Goal: Task Accomplishment & Management: Manage account settings

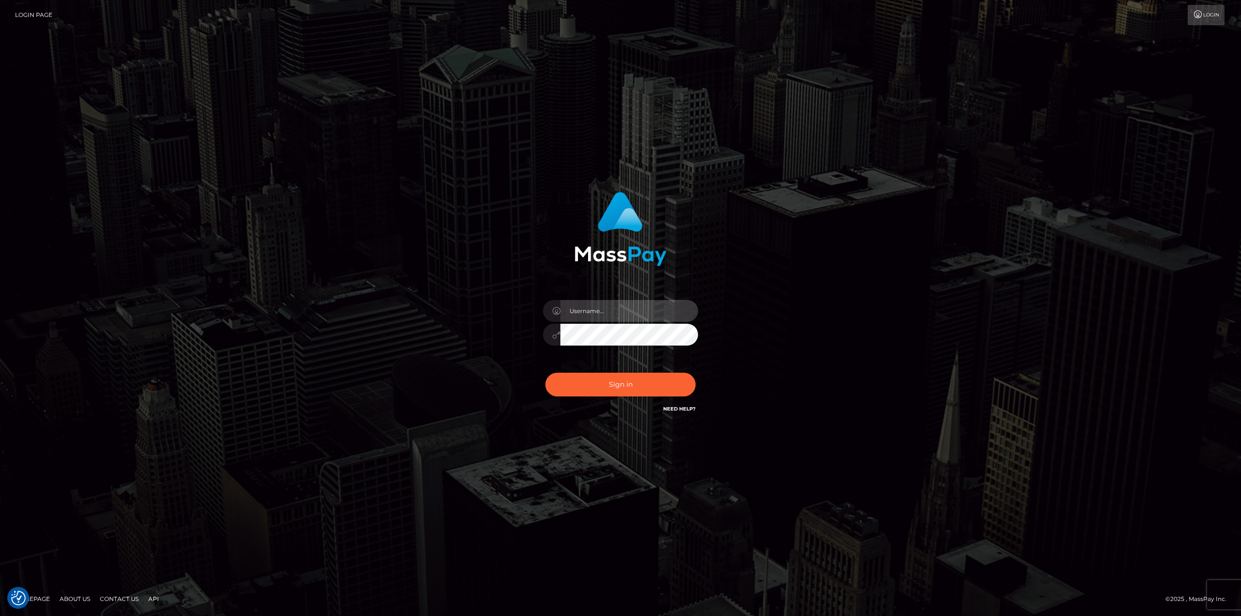
click at [589, 301] on input "text" at bounding box center [629, 311] width 138 height 22
type input "[PERSON_NAME]"
click at [545, 373] on button "Sign in" at bounding box center [620, 385] width 150 height 24
click at [646, 299] on div at bounding box center [621, 330] width 170 height 74
click at [635, 313] on input "text" at bounding box center [629, 311] width 138 height 22
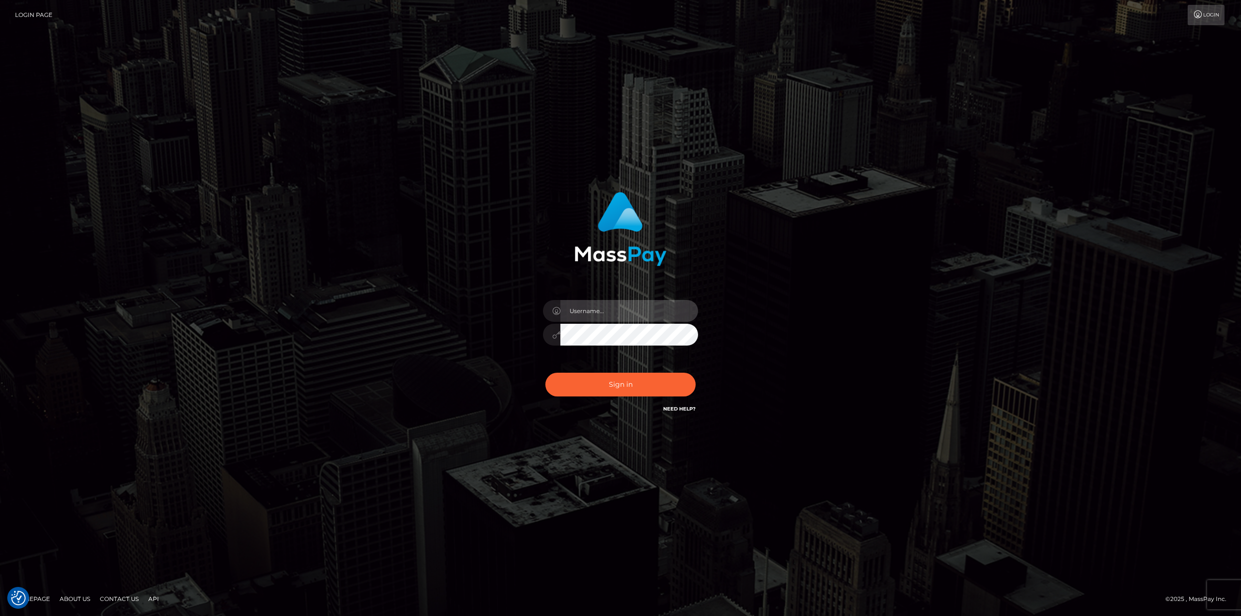
type input "Ahmed"
click at [620, 377] on button "Sign in" at bounding box center [620, 385] width 150 height 24
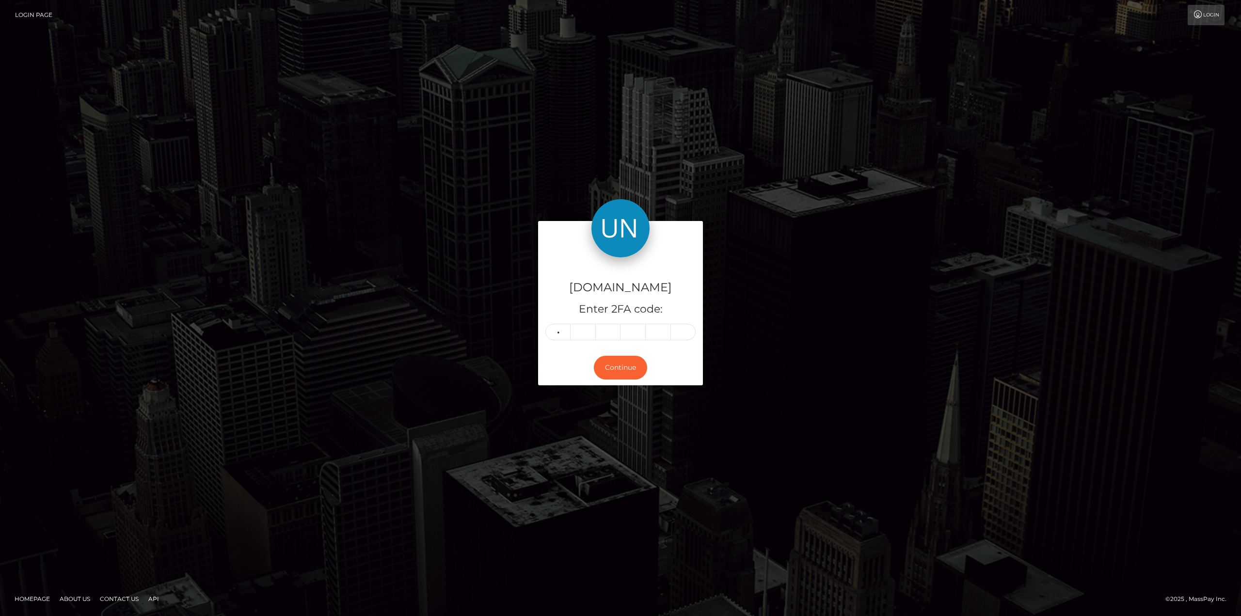
type input "8"
type input "2"
type input "6"
type input "7"
type input "8"
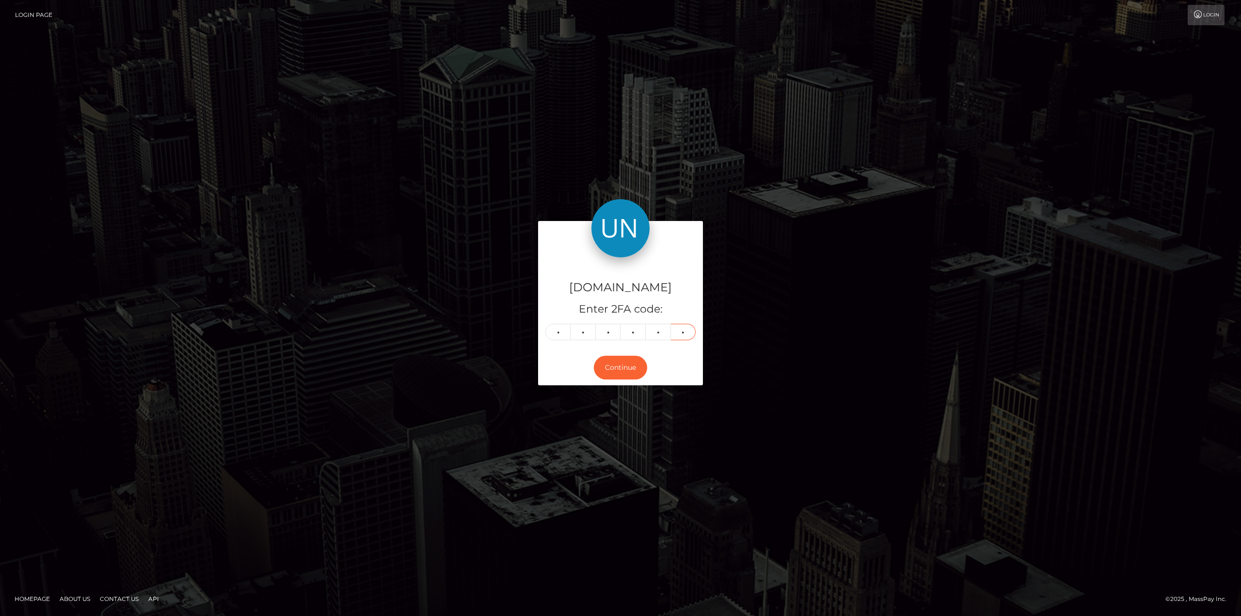
type input "8"
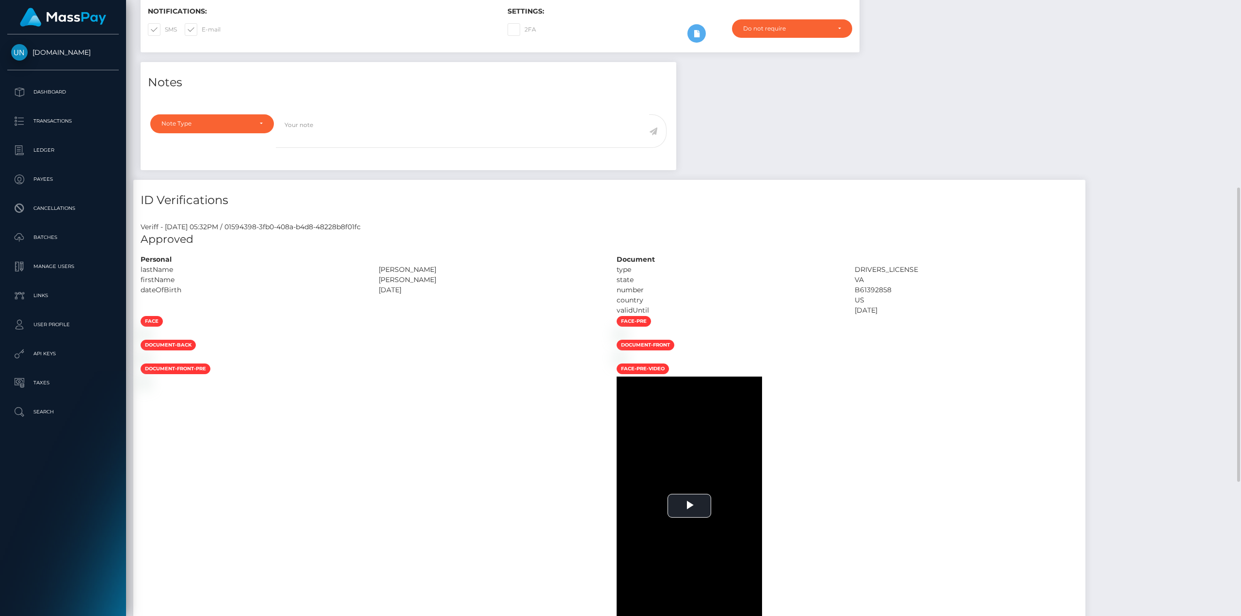
scroll to position [388, 0]
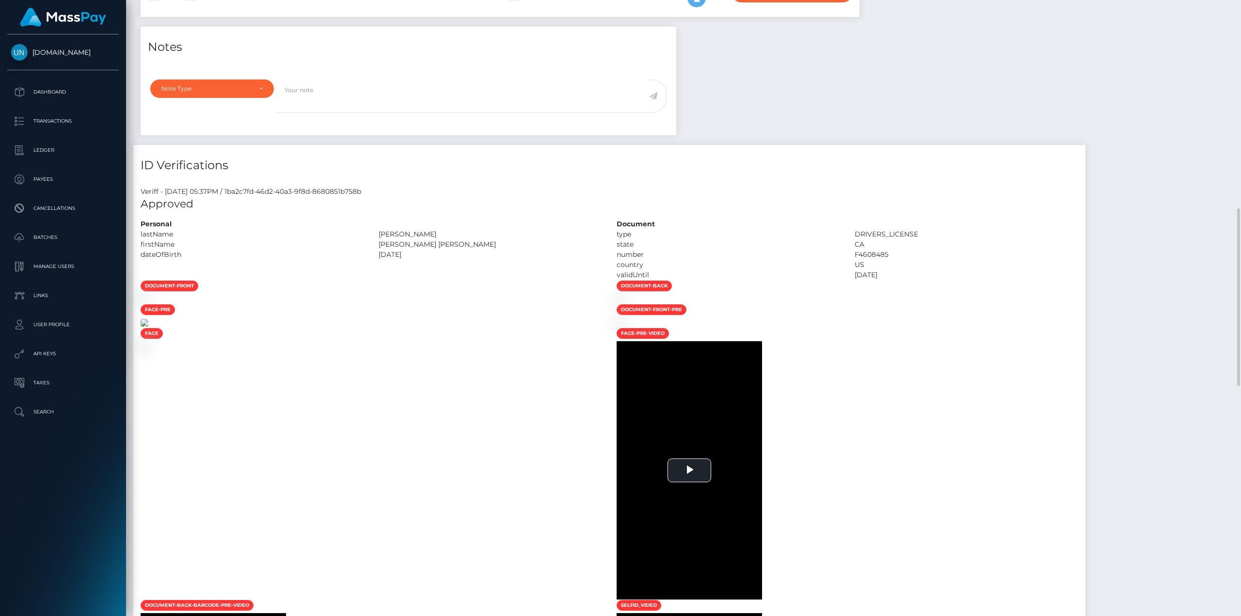
scroll to position [194, 0]
